Goal: Book appointment/travel/reservation

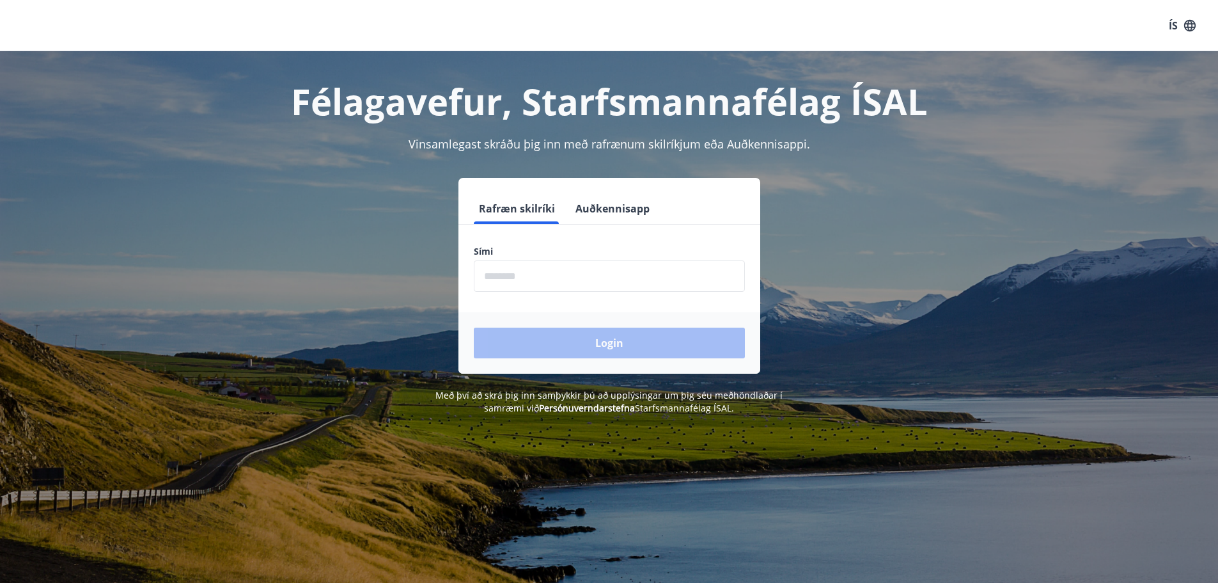
click at [537, 276] on input "phone" at bounding box center [609, 275] width 271 height 31
type input "********"
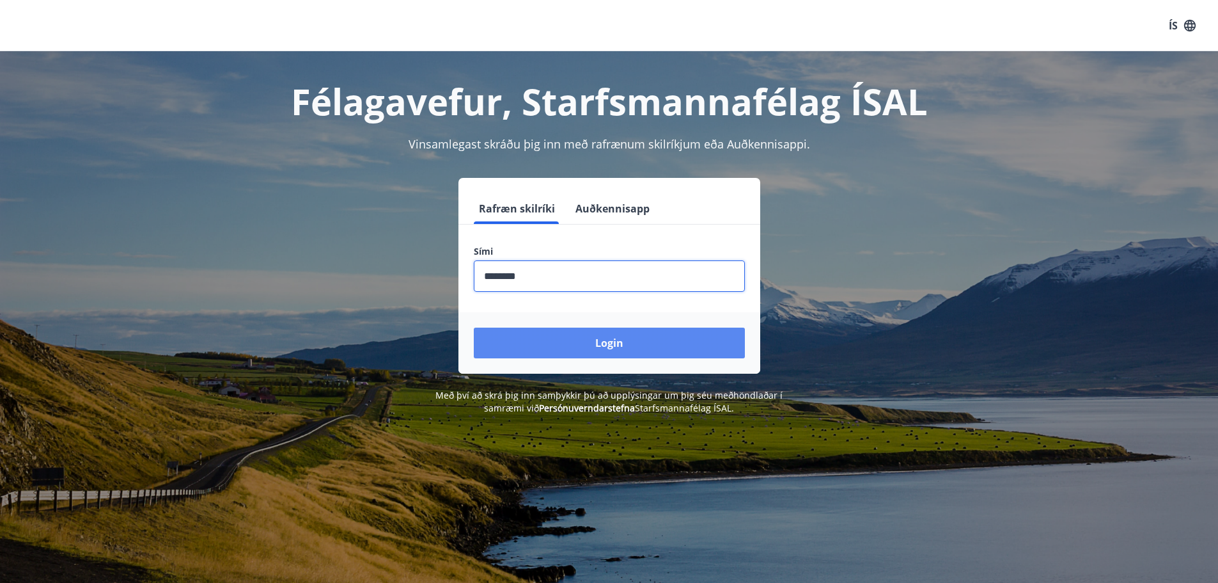
click at [538, 335] on button "Login" at bounding box center [609, 342] width 271 height 31
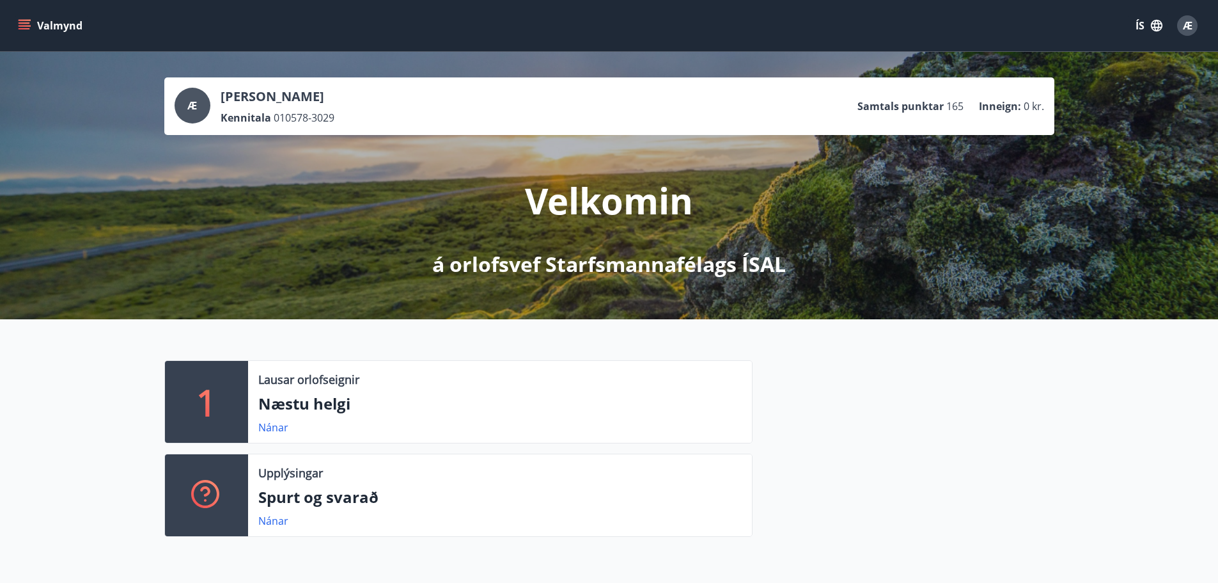
click at [20, 26] on icon "menu" at bounding box center [26, 25] width 14 height 1
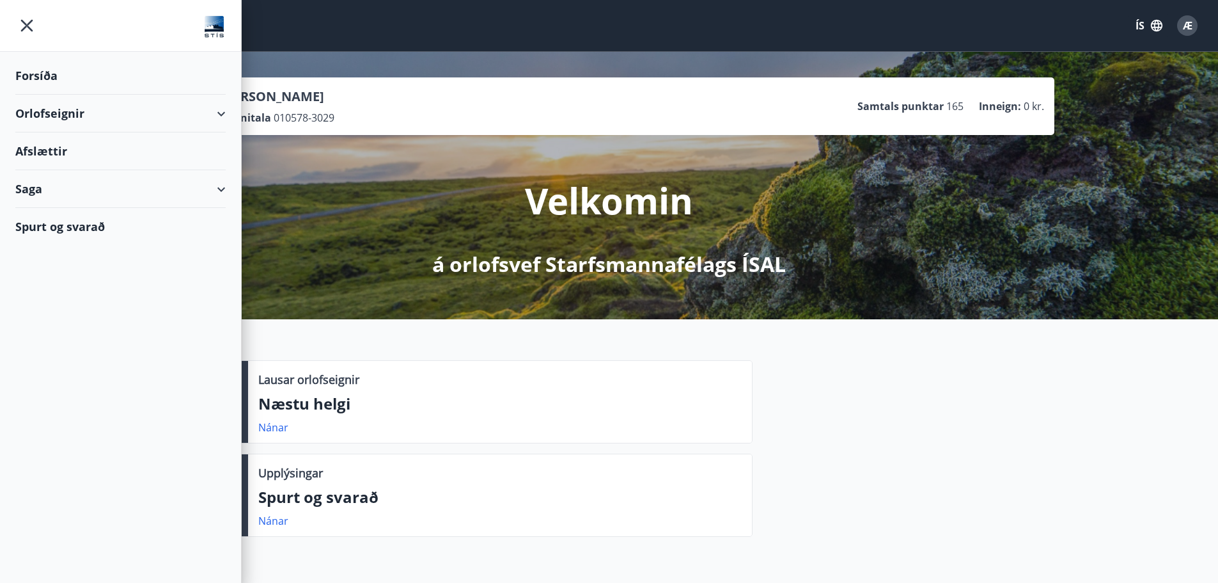
click at [48, 111] on div "Orlofseignir" at bounding box center [120, 114] width 210 height 38
click at [67, 151] on div "Framboð" at bounding box center [121, 145] width 190 height 27
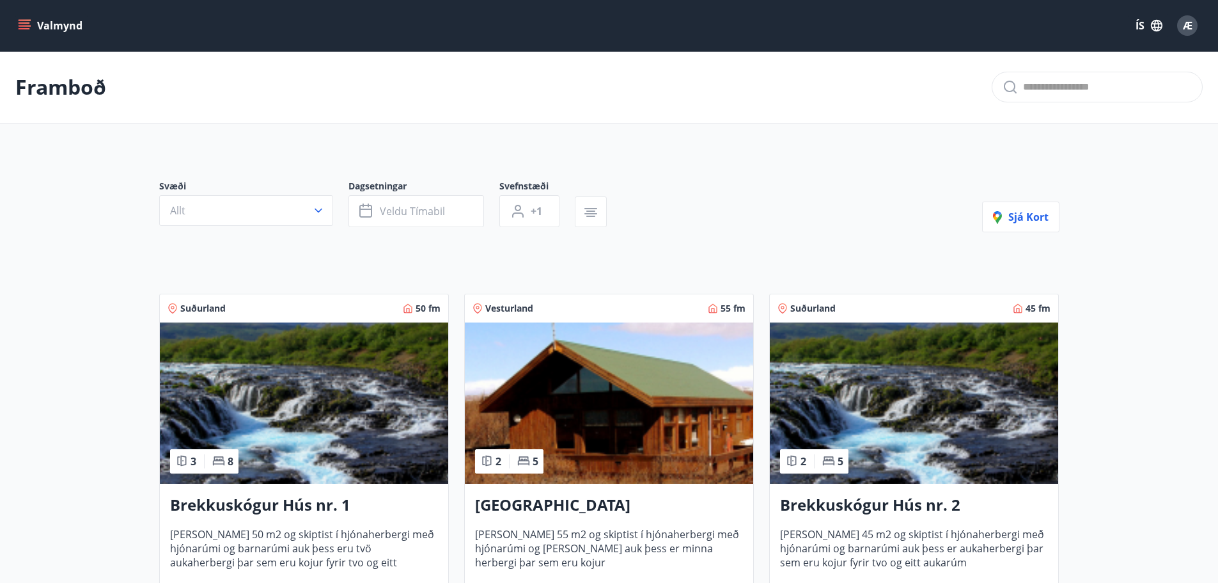
click at [13, 19] on div "Valmynd ÍS Æ" at bounding box center [609, 25] width 1218 height 51
click at [33, 30] on button "Valmynd" at bounding box center [51, 25] width 72 height 23
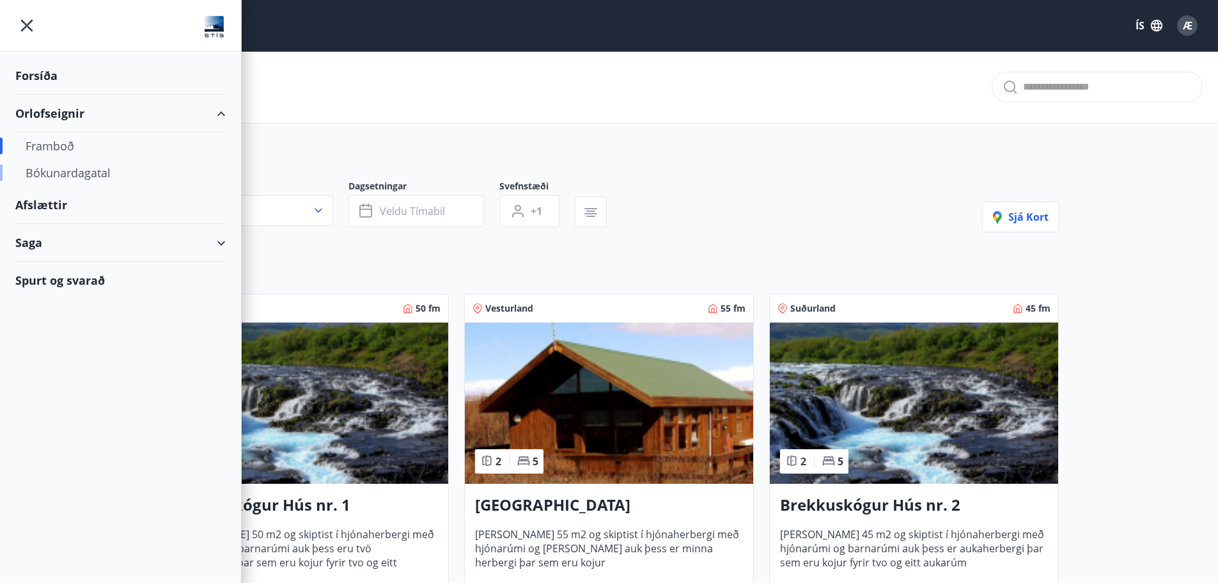
click at [102, 165] on div "Bókunardagatal" at bounding box center [121, 172] width 190 height 27
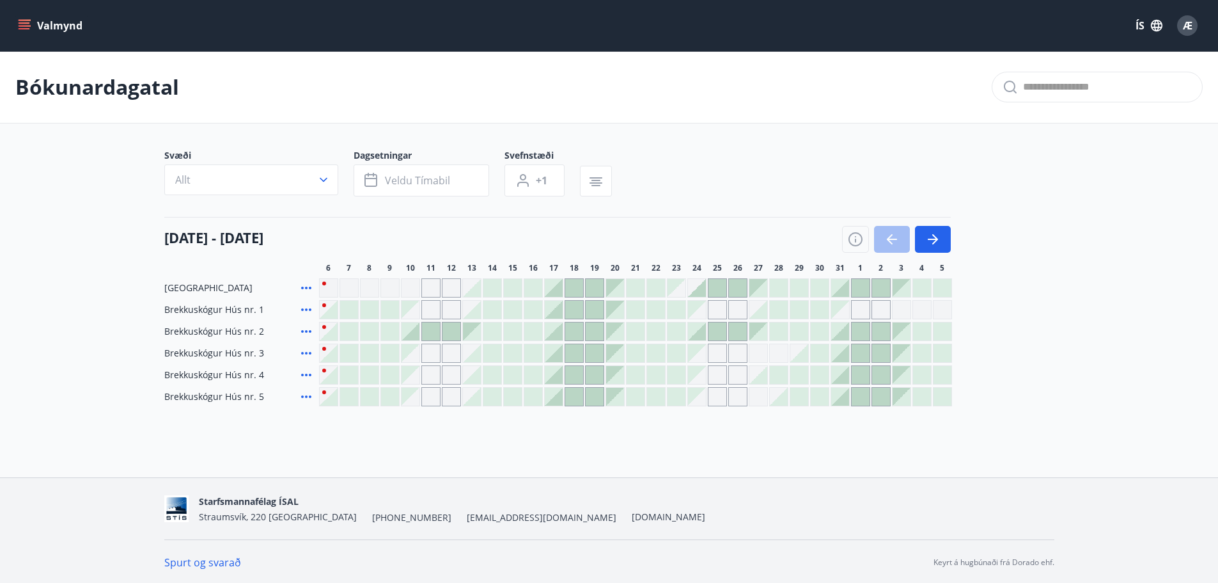
click at [557, 403] on div at bounding box center [554, 397] width 18 height 18
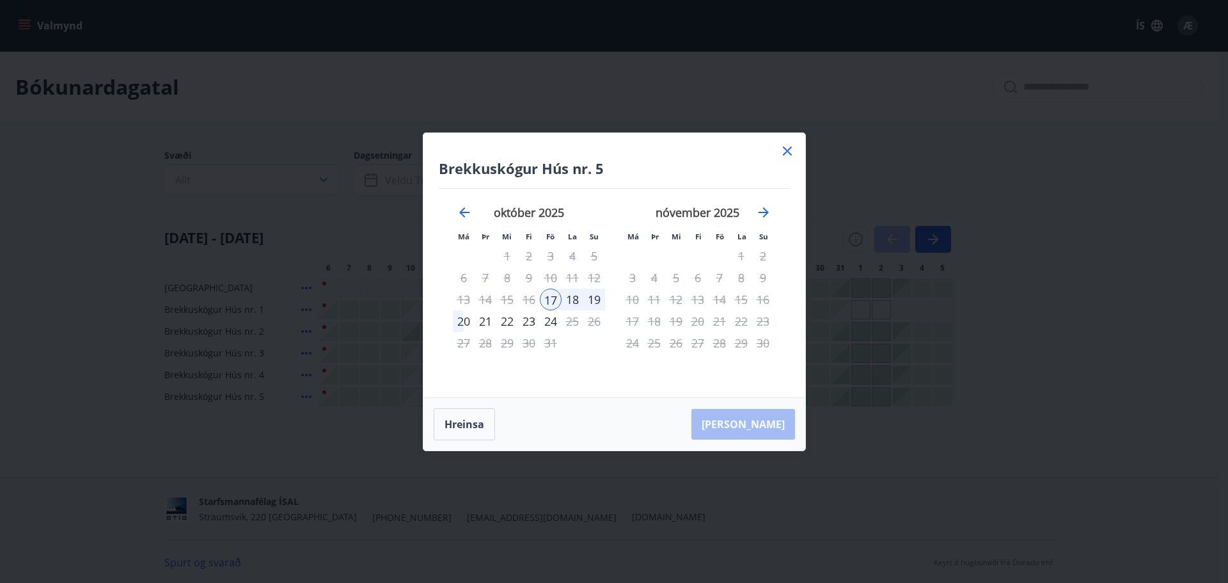
click at [780, 146] on icon at bounding box center [787, 150] width 15 height 15
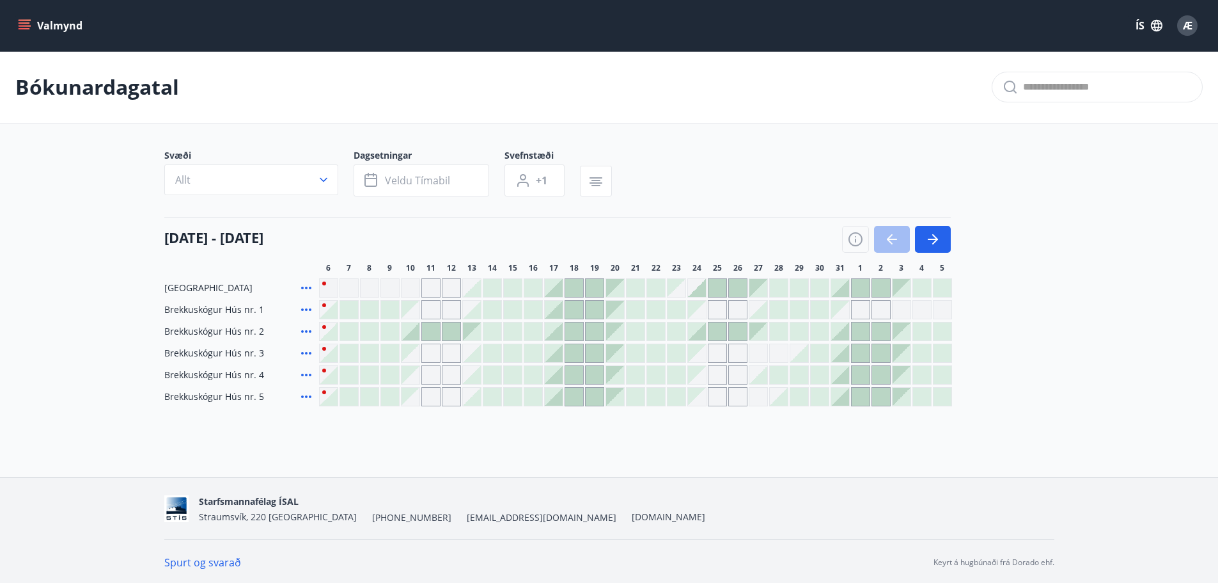
click at [554, 306] on div at bounding box center [554, 310] width 18 height 18
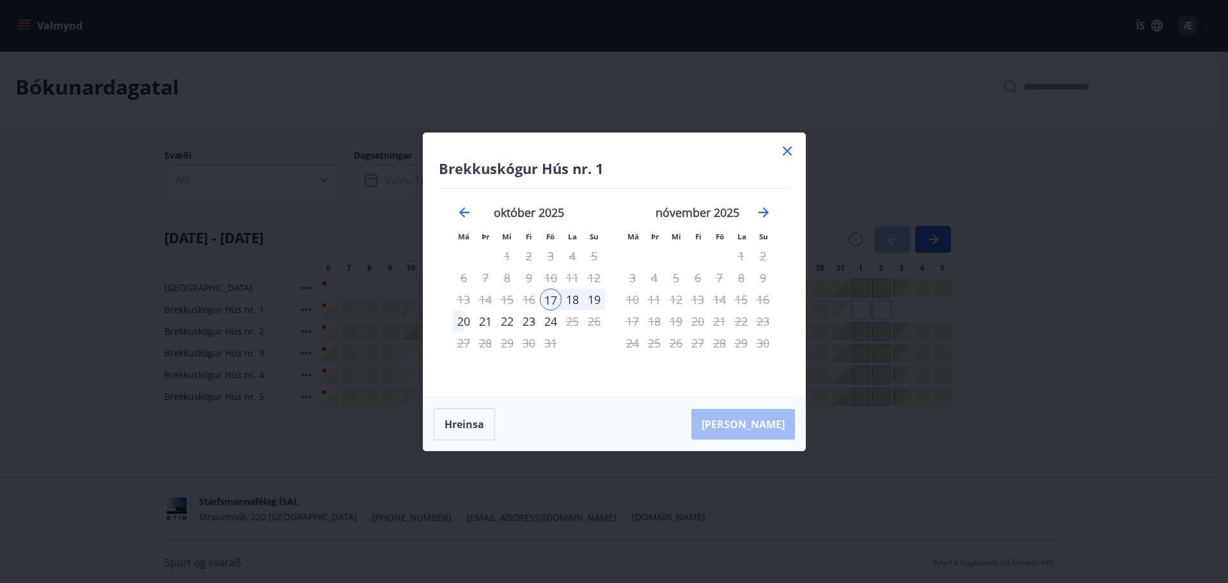
click at [490, 322] on div "21" at bounding box center [486, 321] width 22 height 22
